Goal: Information Seeking & Learning: Find specific fact

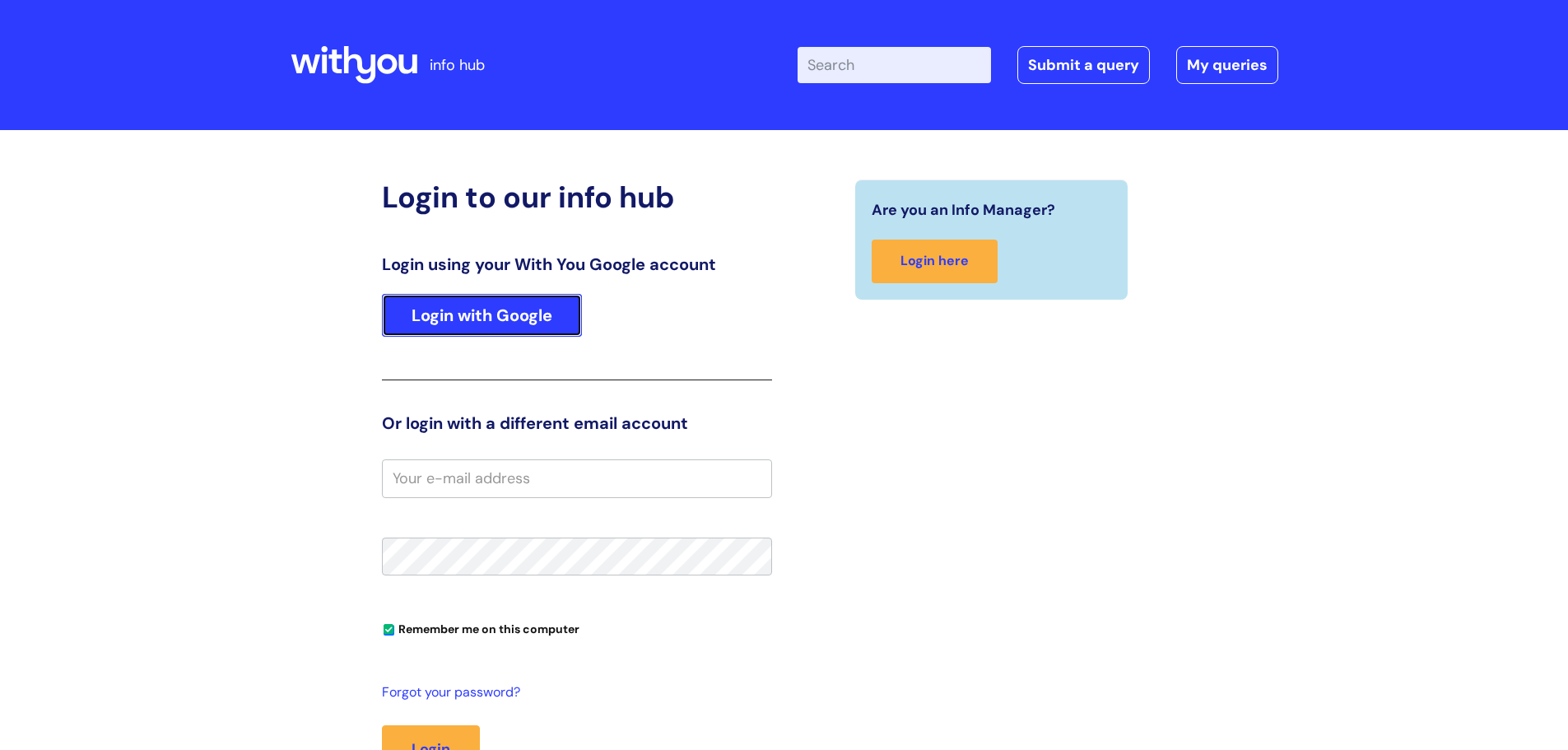
click at [494, 310] on link "Login with Google" at bounding box center [481, 314] width 200 height 42
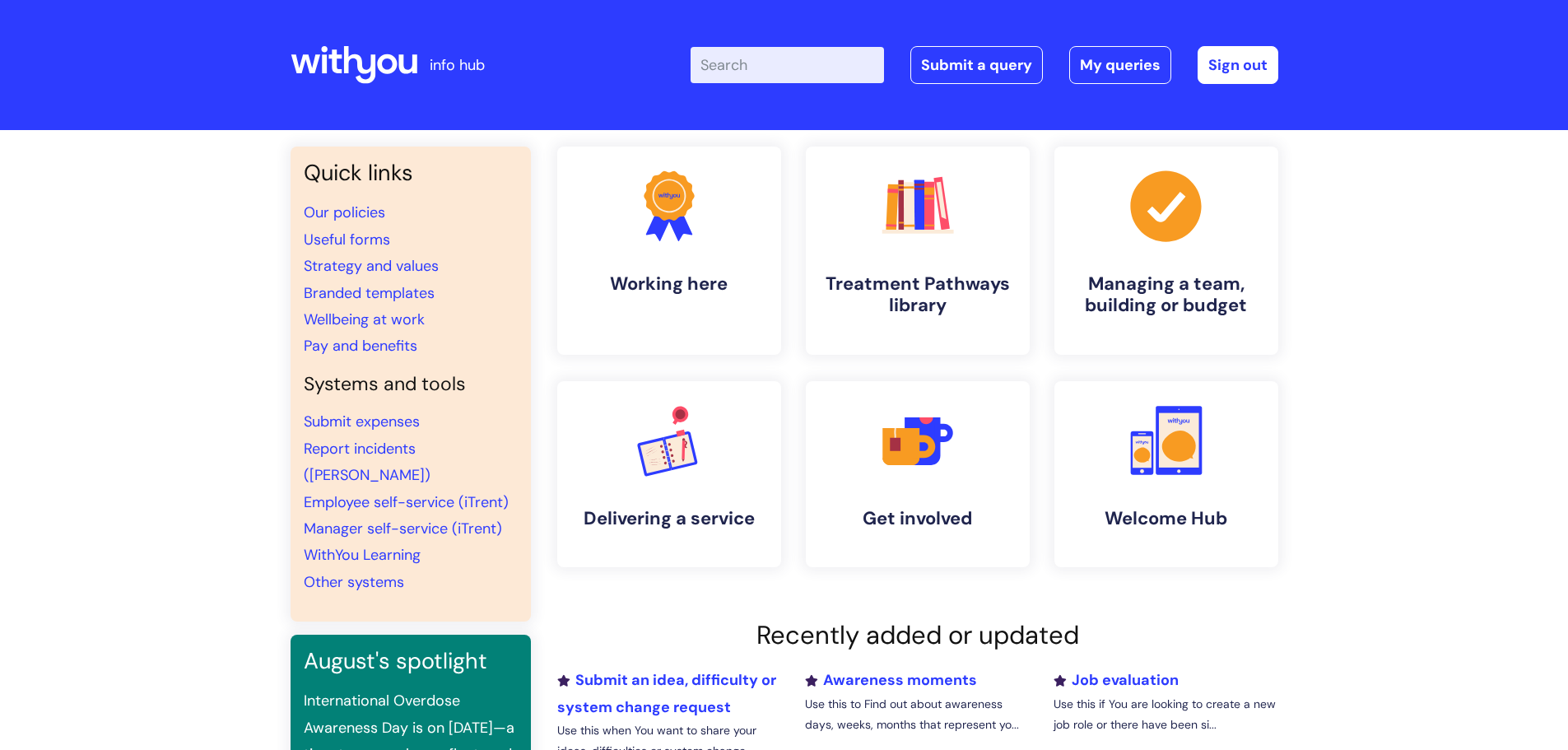
click at [794, 63] on input "Enter your search term here..." at bounding box center [787, 65] width 194 height 37
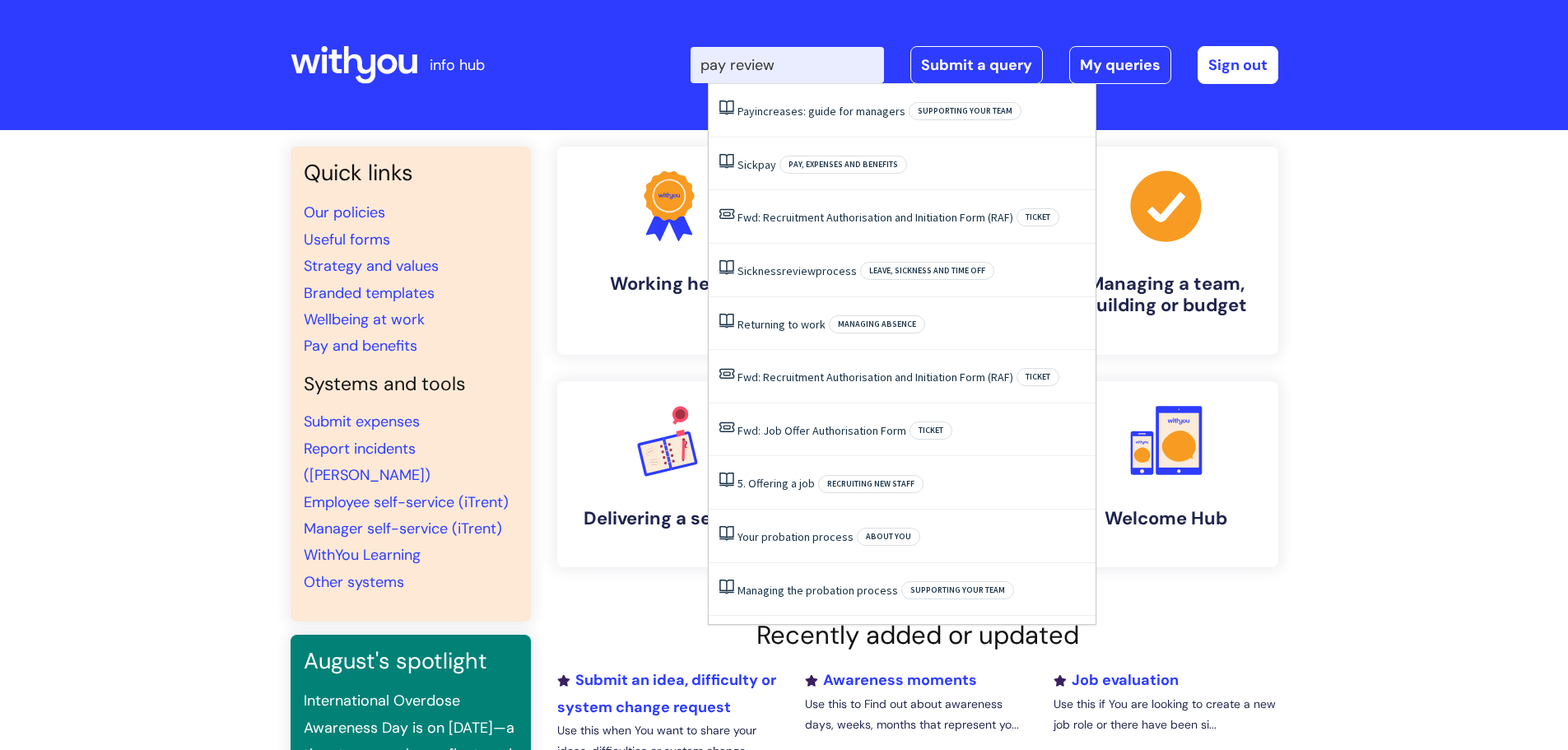
type input "pay review"
click button "Search" at bounding box center [0, 0] width 0 height 0
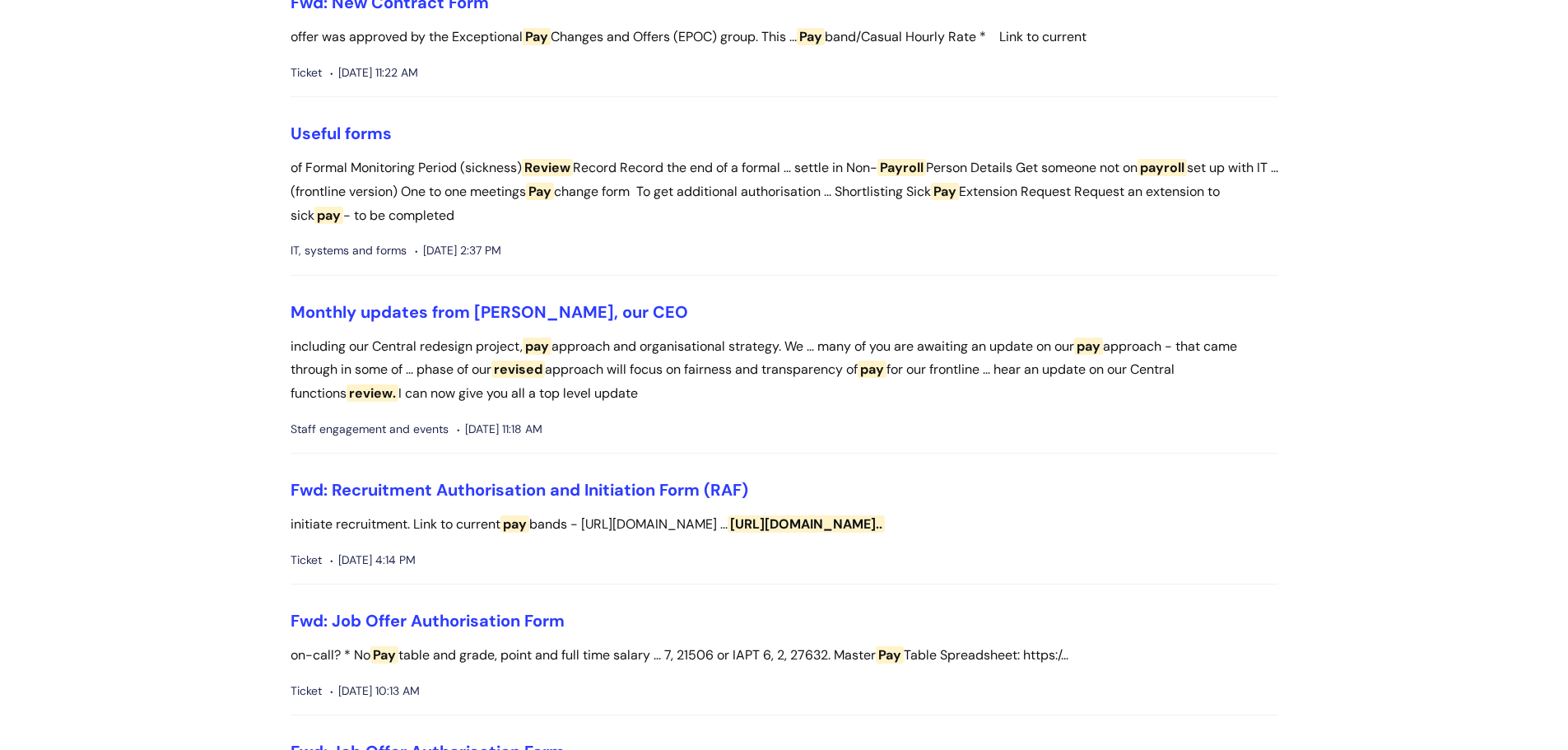
scroll to position [2799, 0]
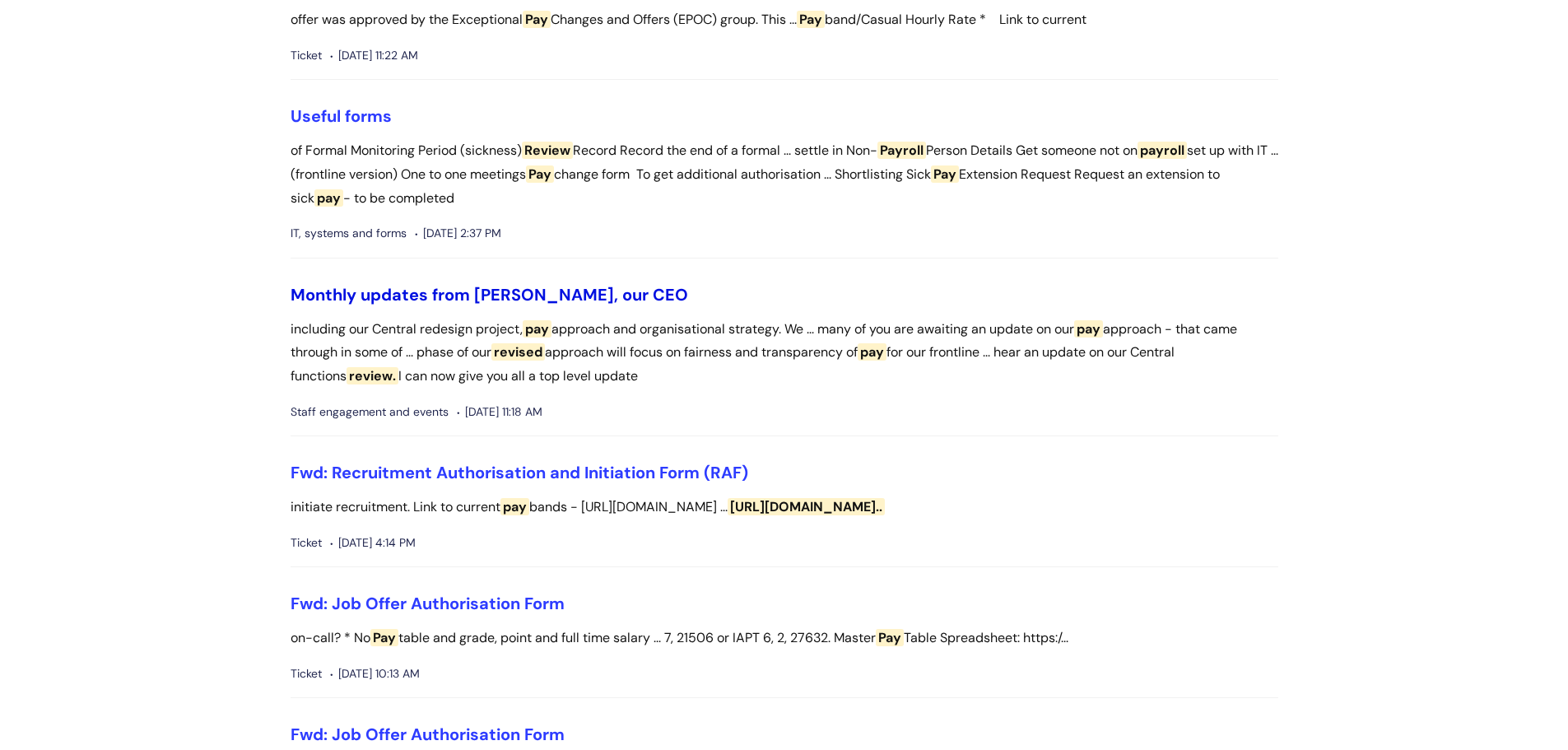
click at [484, 305] on link "Monthly updates from Simon, our CEO" at bounding box center [489, 295] width 397 height 22
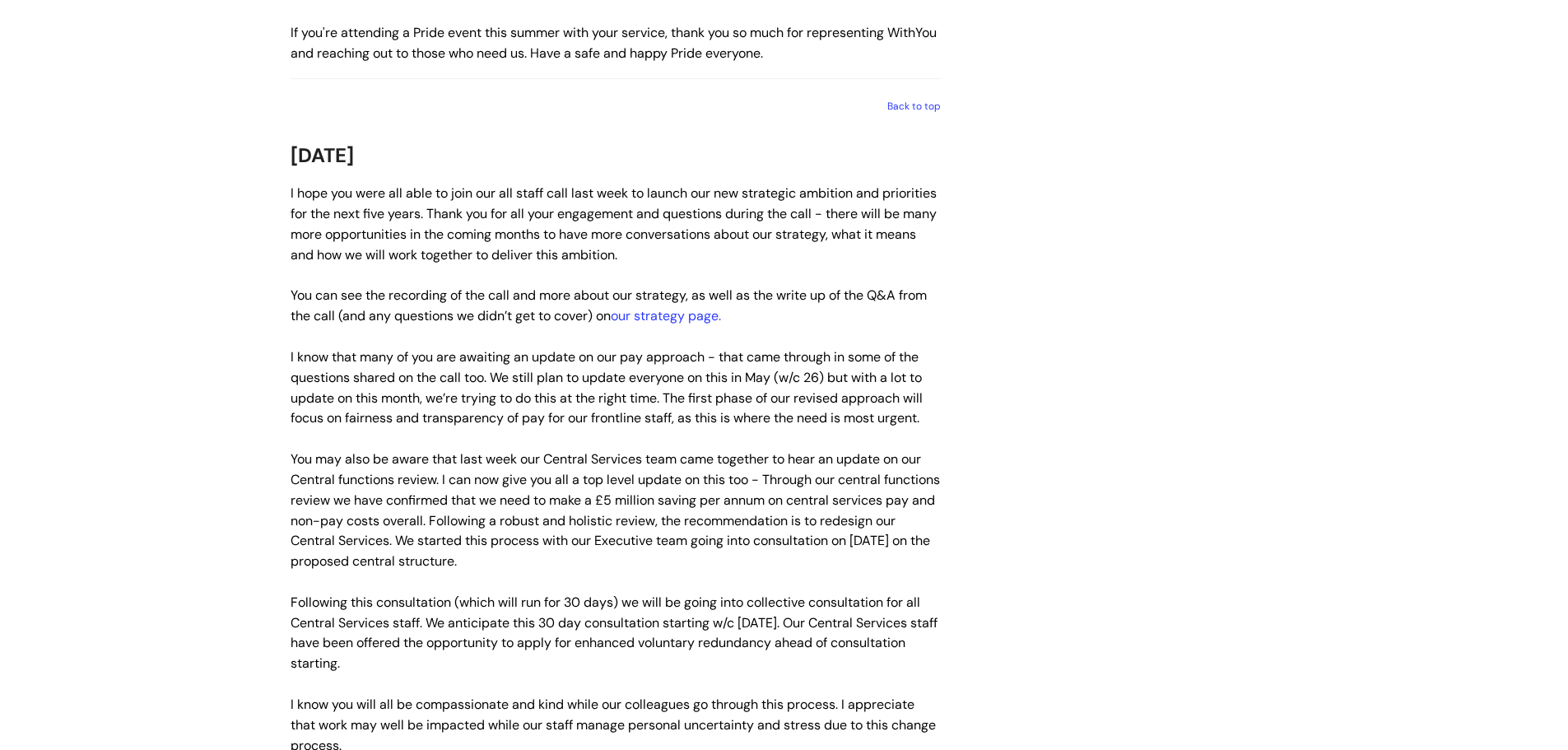
scroll to position [2305, 0]
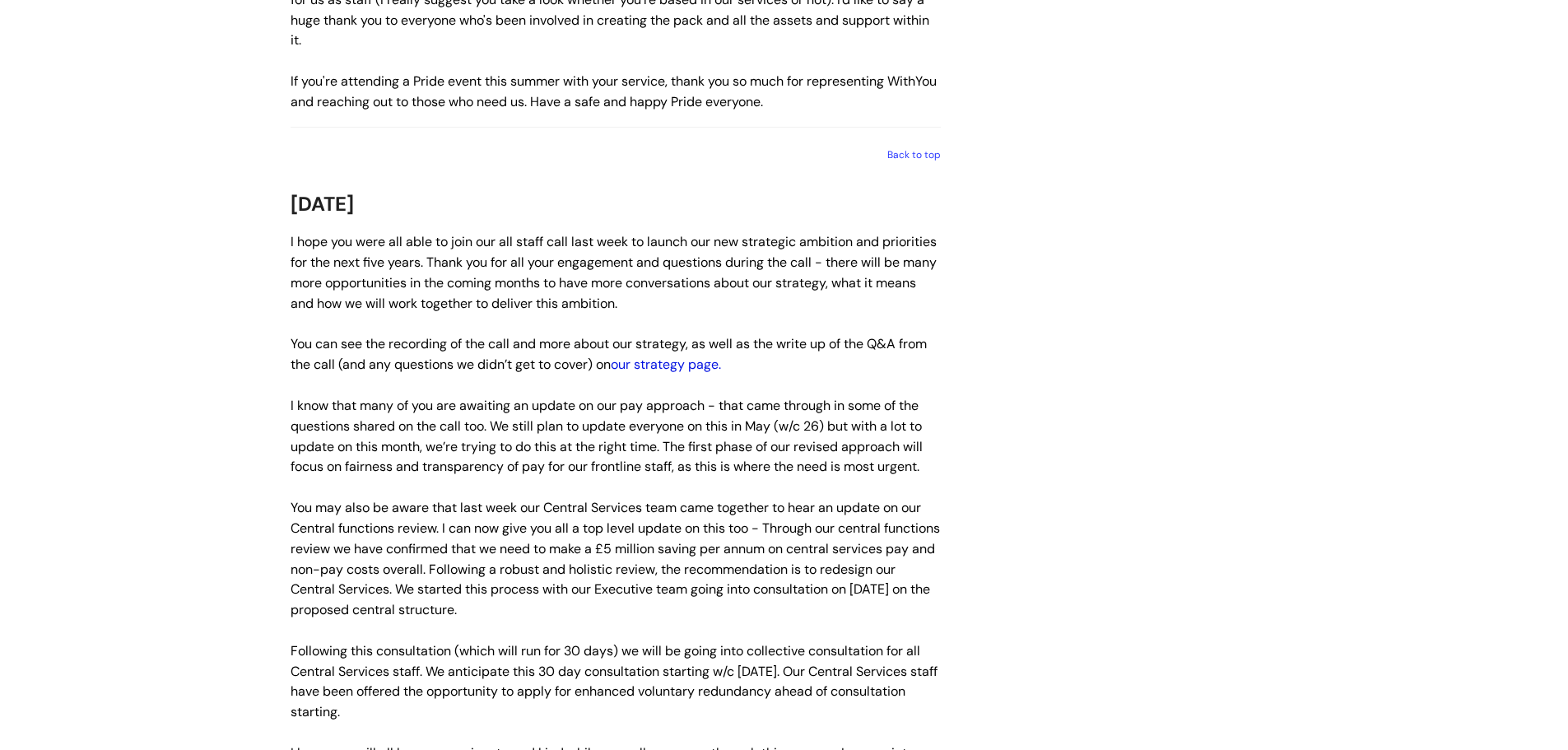
click at [665, 356] on link "our strategy page." at bounding box center [665, 364] width 111 height 17
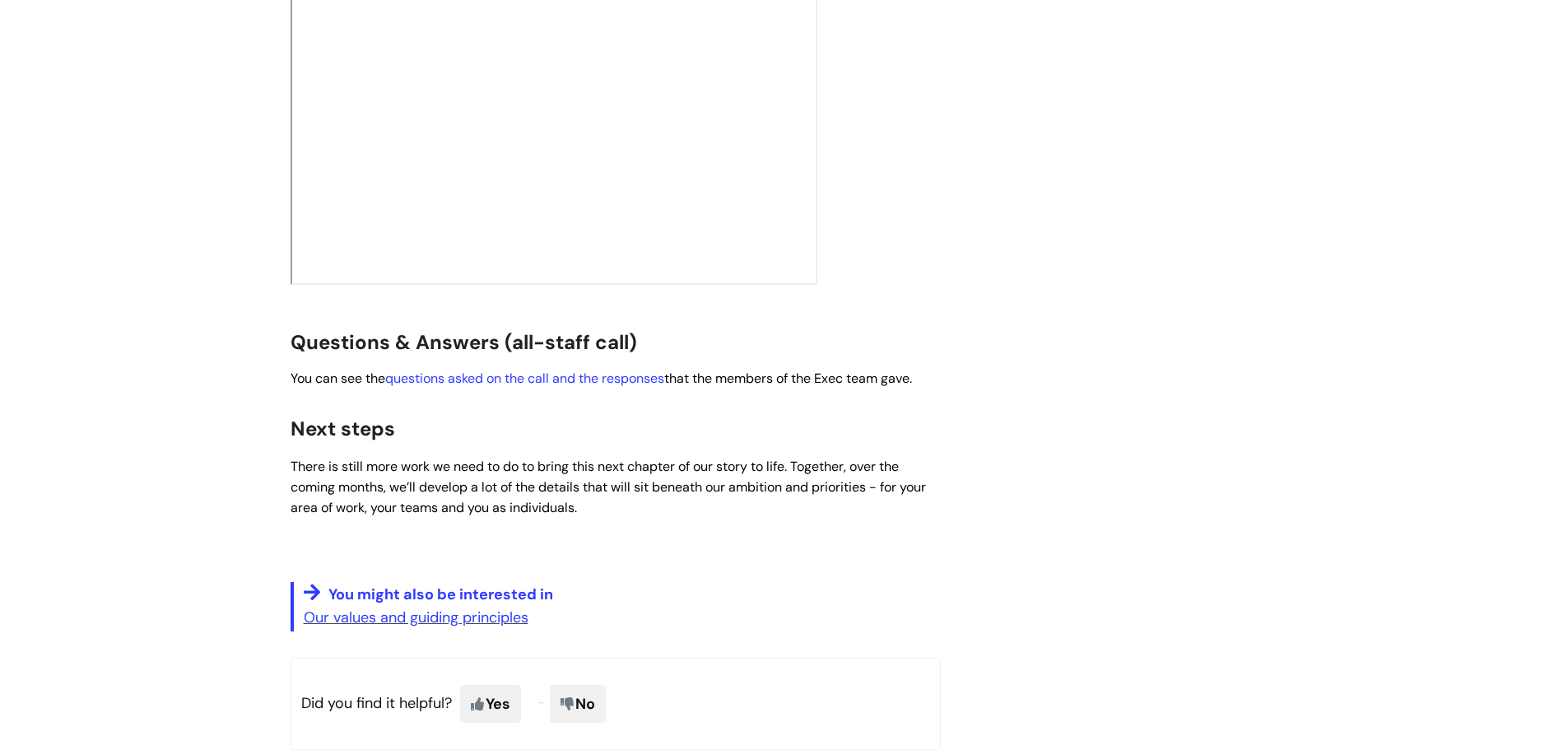
scroll to position [2588, 0]
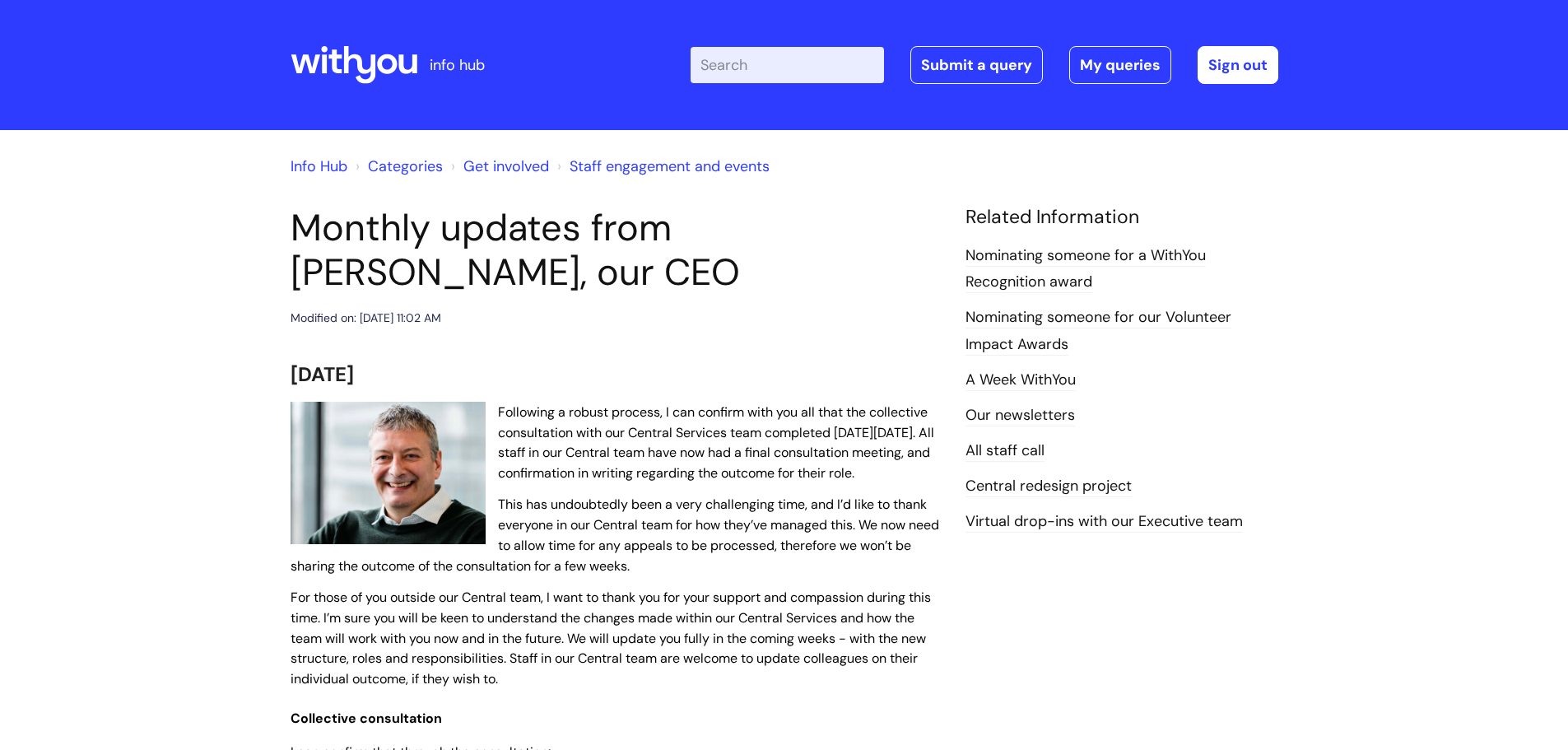
click at [751, 58] on input "Enter your search term here..." at bounding box center [787, 65] width 194 height 37
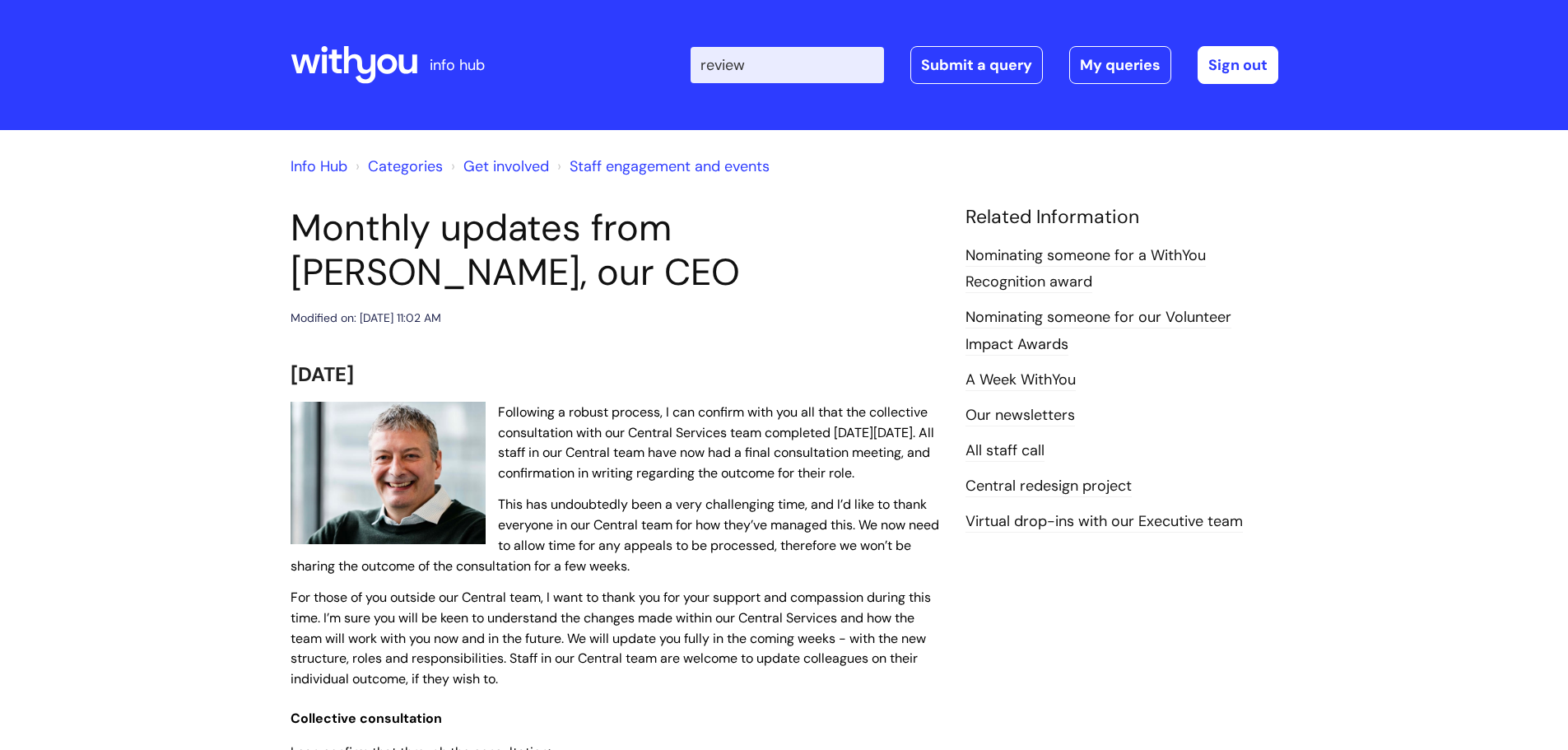
click at [781, 65] on input "review" at bounding box center [787, 65] width 194 height 37
type input "r"
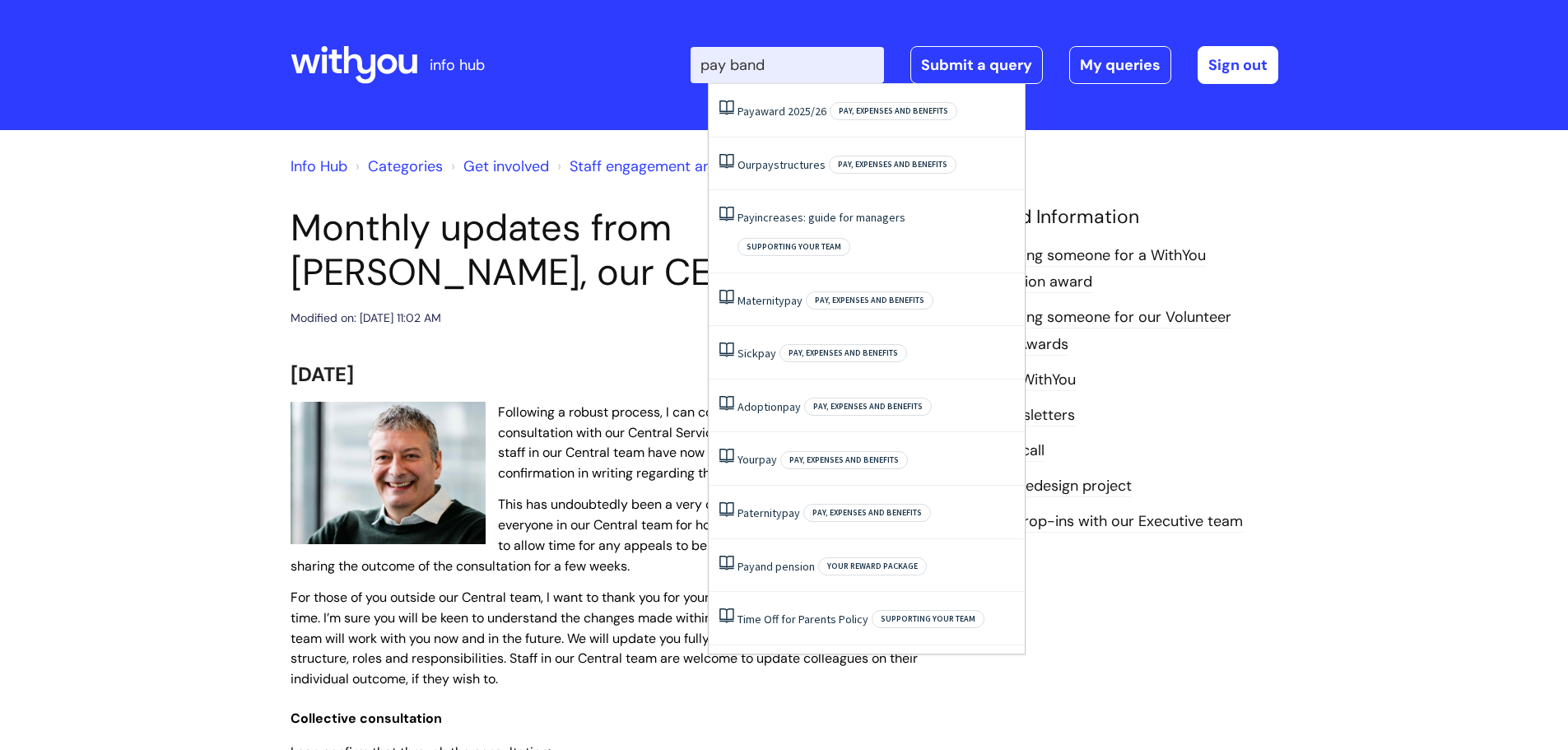
type input "pay bands"
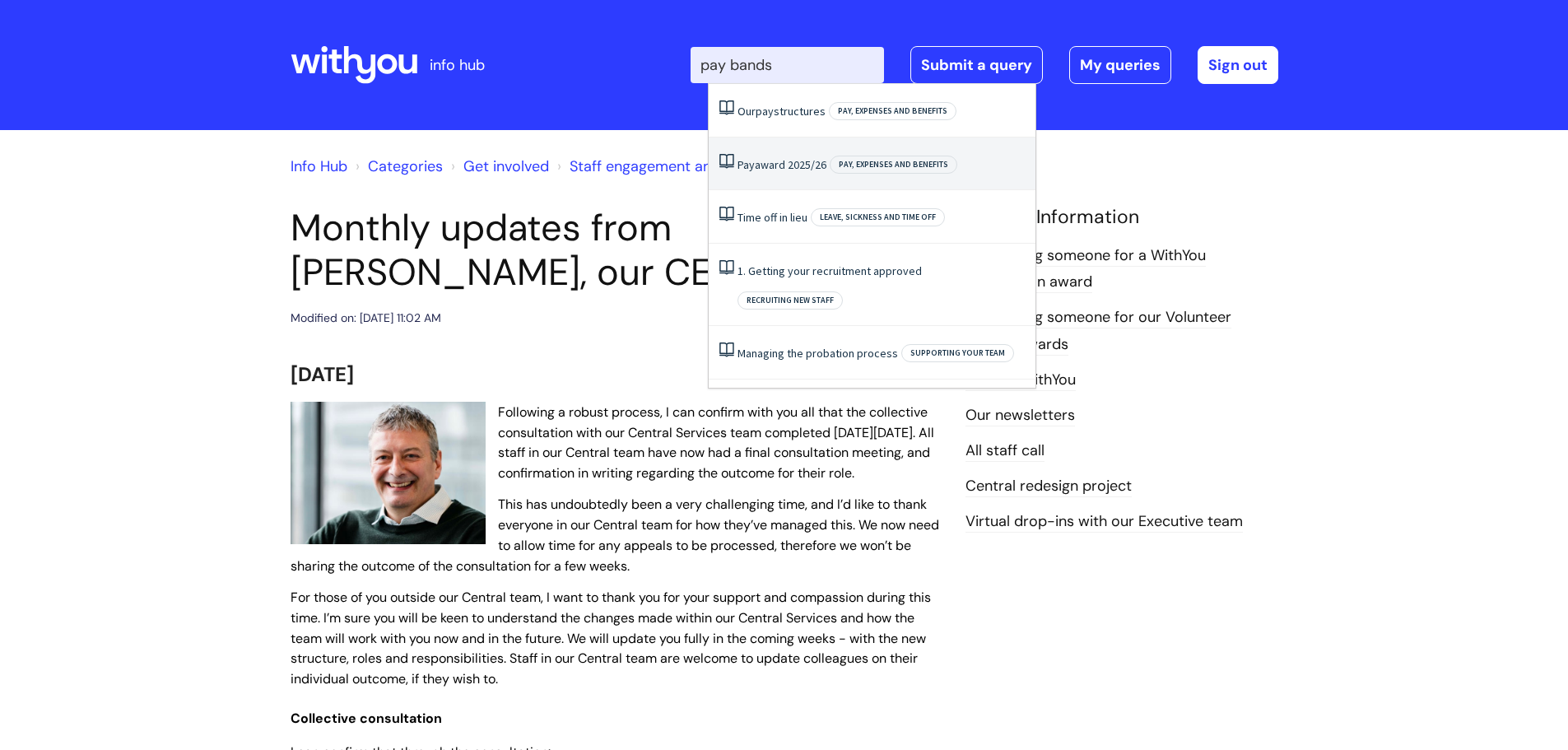
click at [802, 160] on link "Pay award 2025/26" at bounding box center [782, 165] width 89 height 15
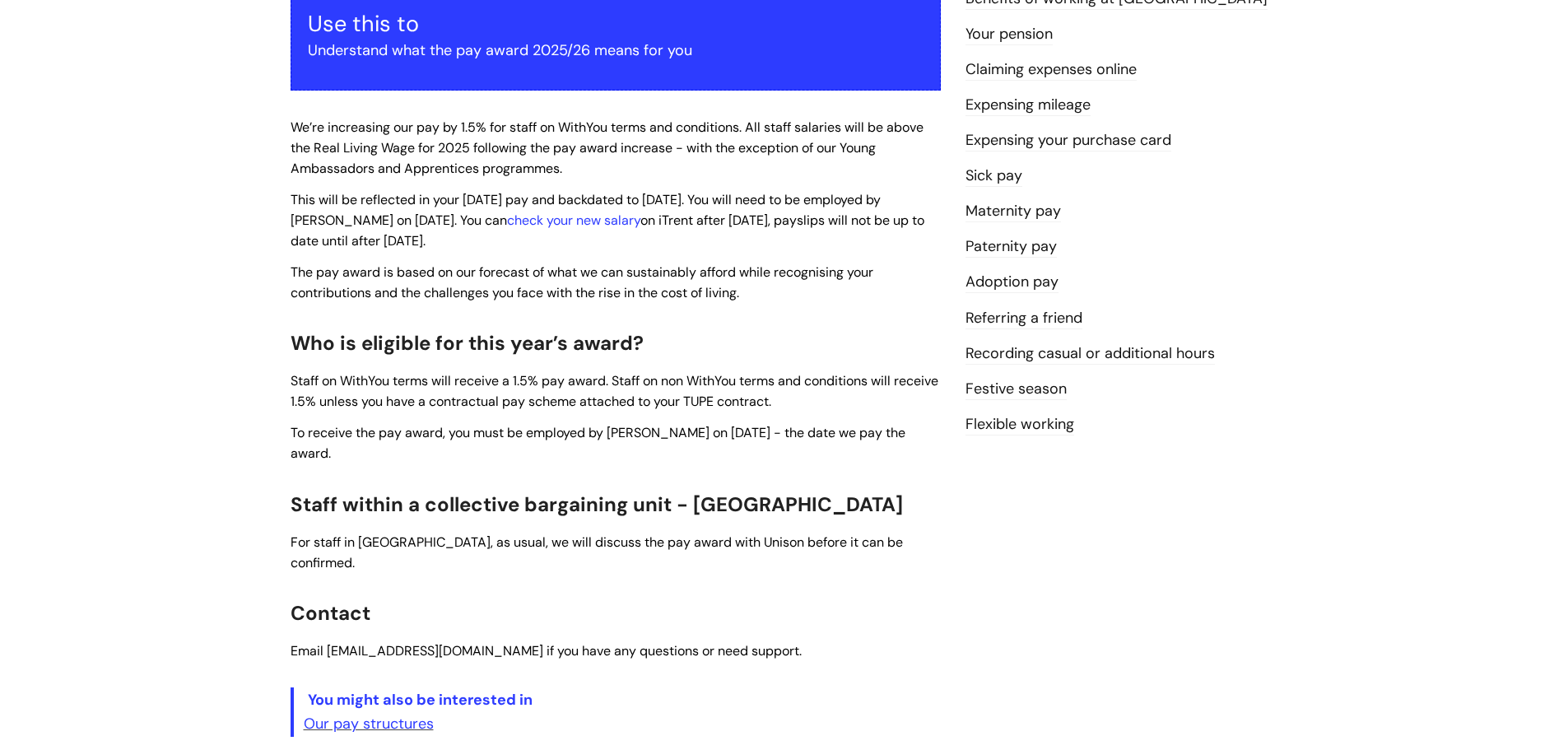
scroll to position [329, 0]
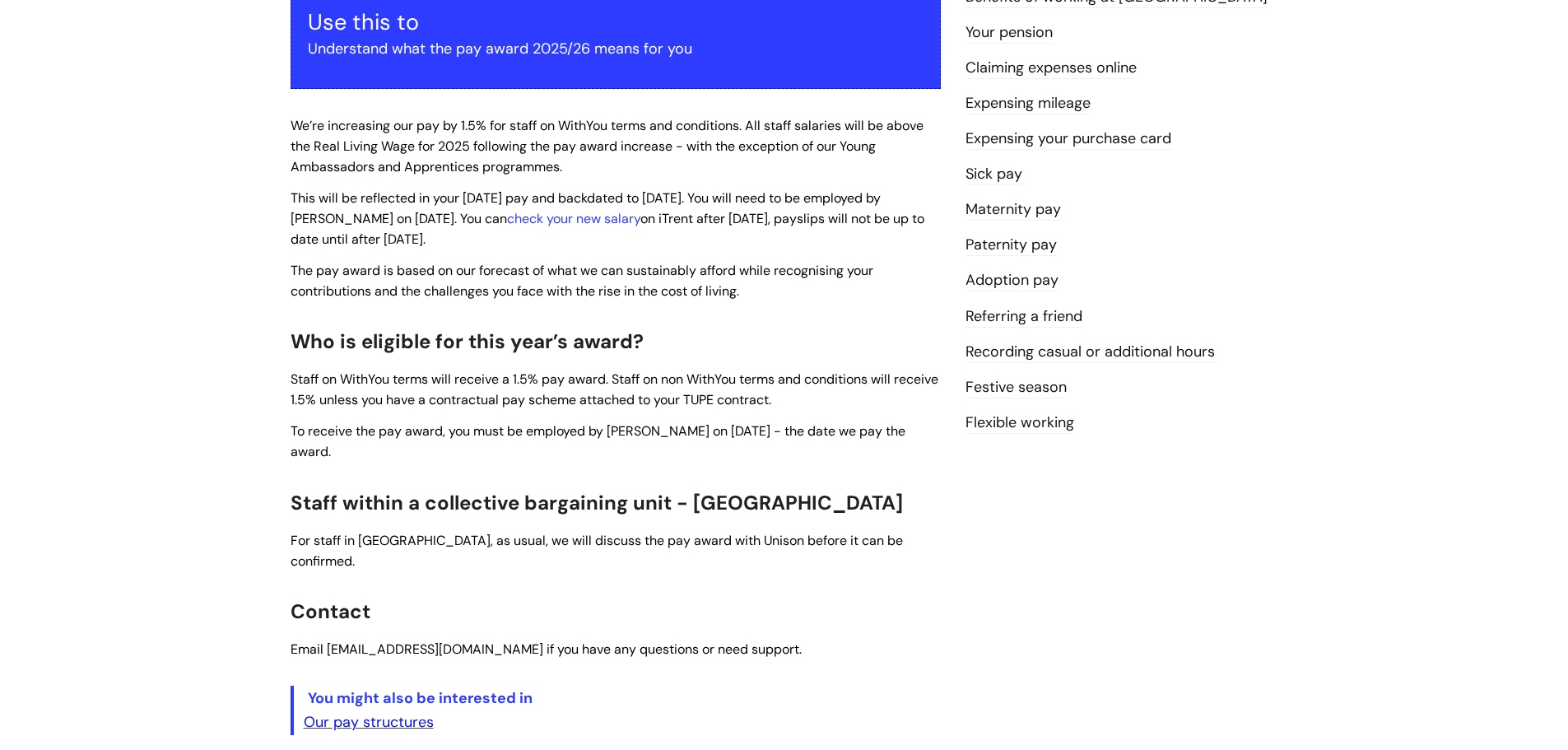
click at [374, 712] on link "Our pay structures" at bounding box center [368, 722] width 130 height 20
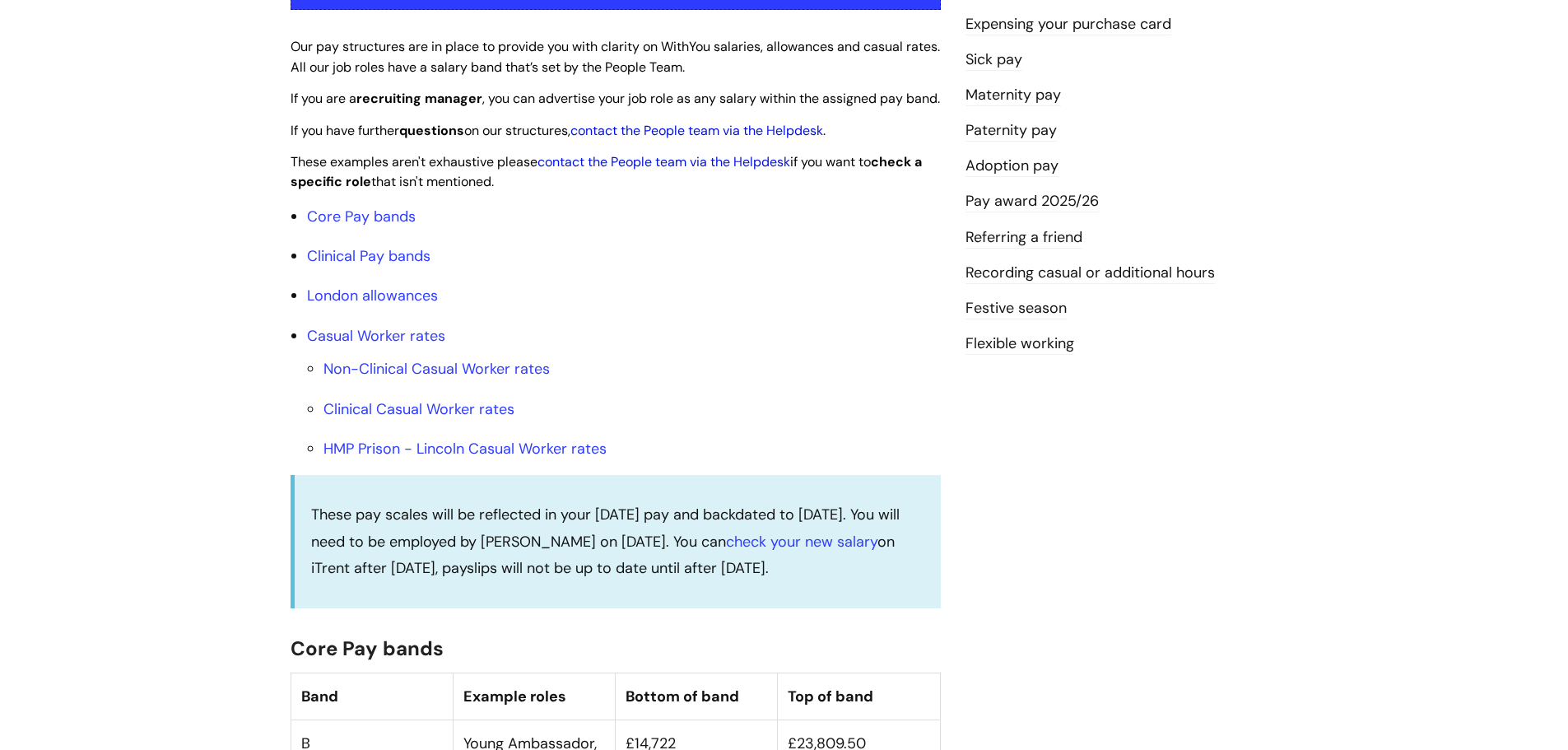
scroll to position [412, 0]
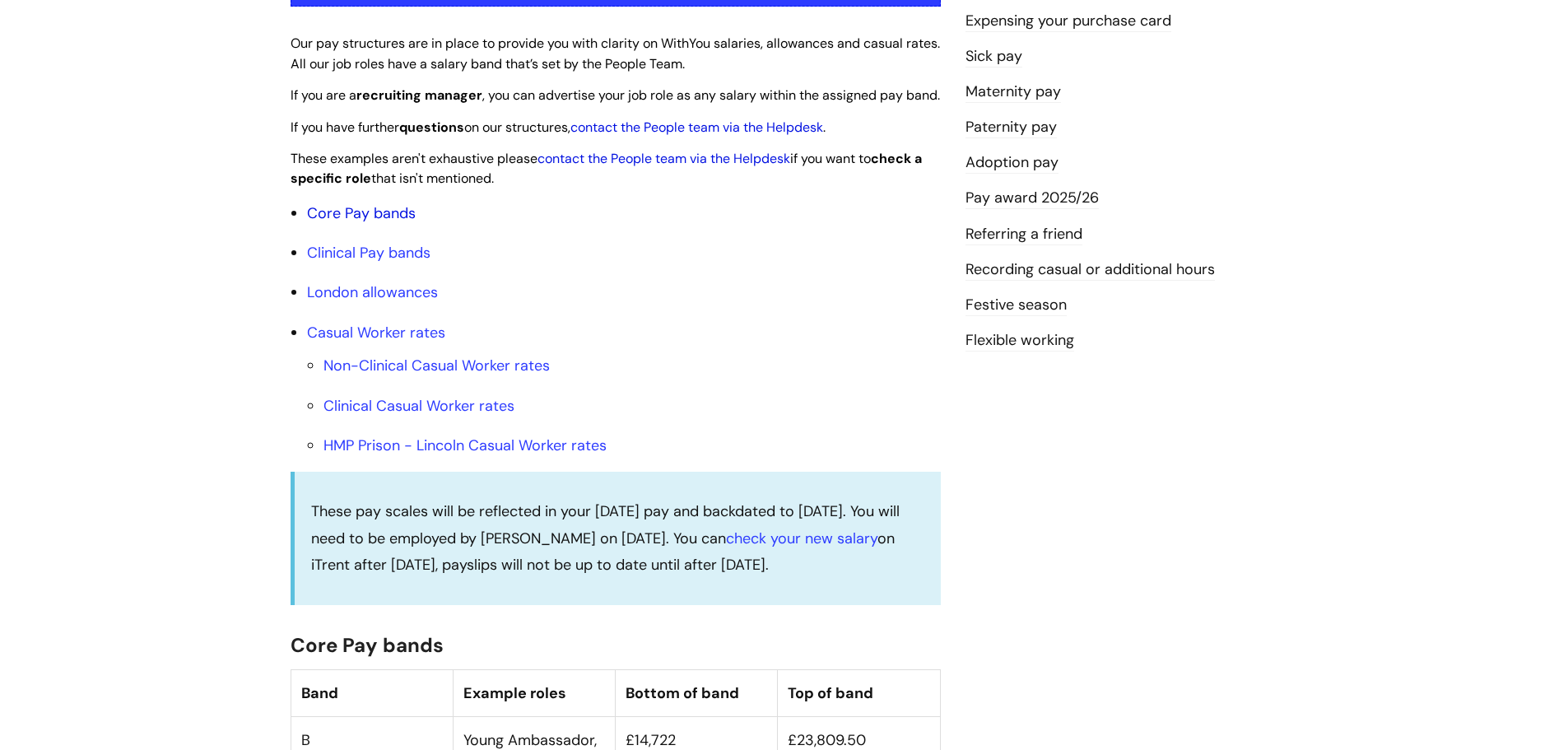
click at [390, 223] on link "Core Pay bands" at bounding box center [361, 214] width 109 height 20
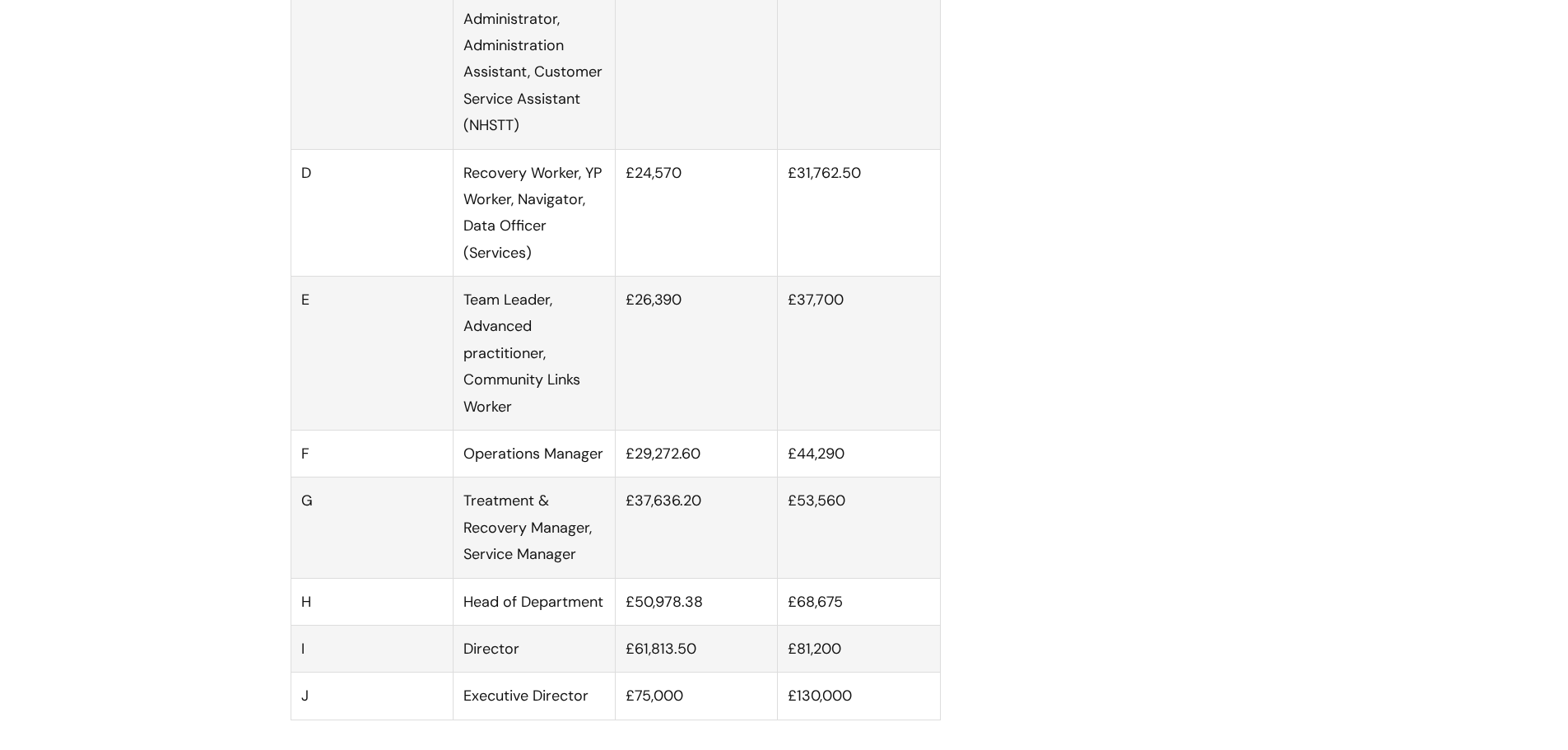
scroll to position [1235, 0]
drag, startPoint x: 626, startPoint y: 319, endPoint x: 860, endPoint y: 320, distance: 234.0
click at [860, 320] on tr "E Team Leader, Advanced practitioner, Community Links Worker £26,390 £37,700" at bounding box center [614, 353] width 649 height 154
copy tr "£26,390 £37,700"
